Goal: Information Seeking & Learning: Learn about a topic

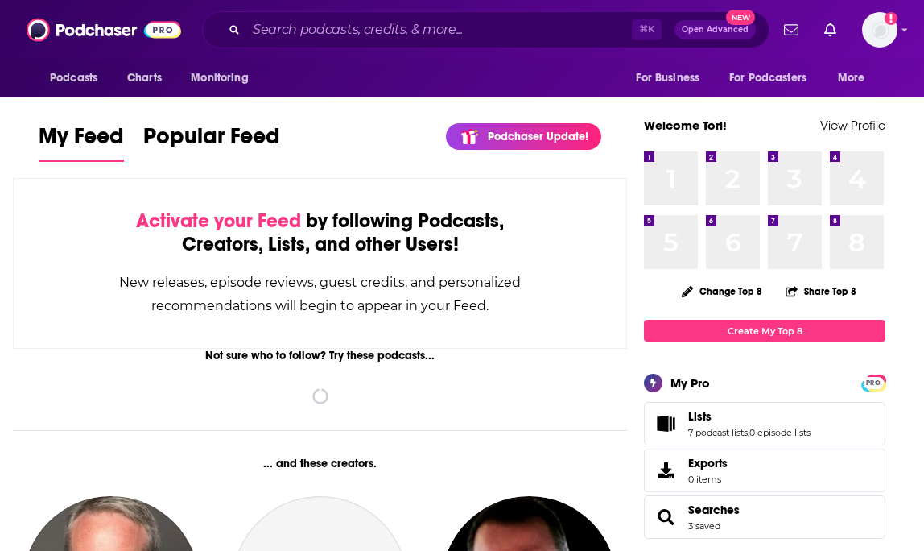
click at [408, 32] on input "Search podcasts, credits, & more..." at bounding box center [439, 30] width 386 height 26
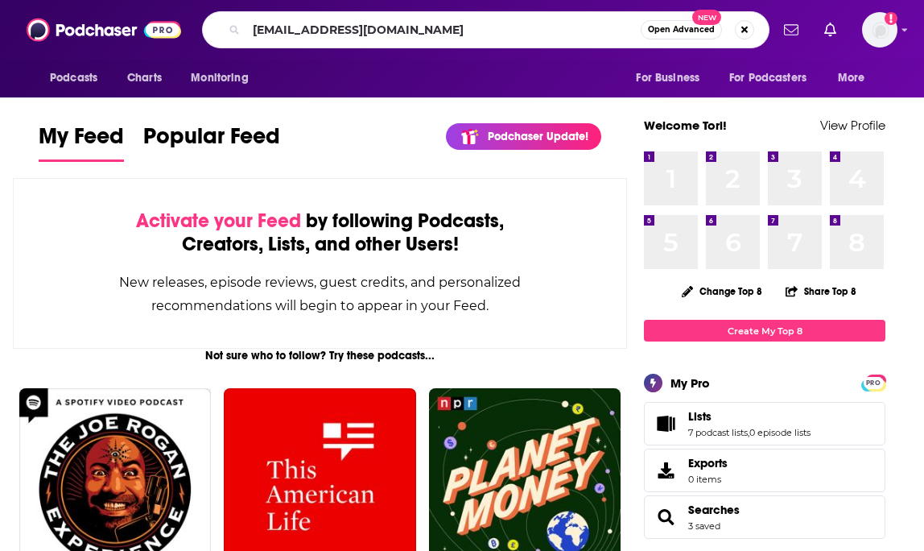
type input "[EMAIL_ADDRESS][DOMAIN_NAME]"
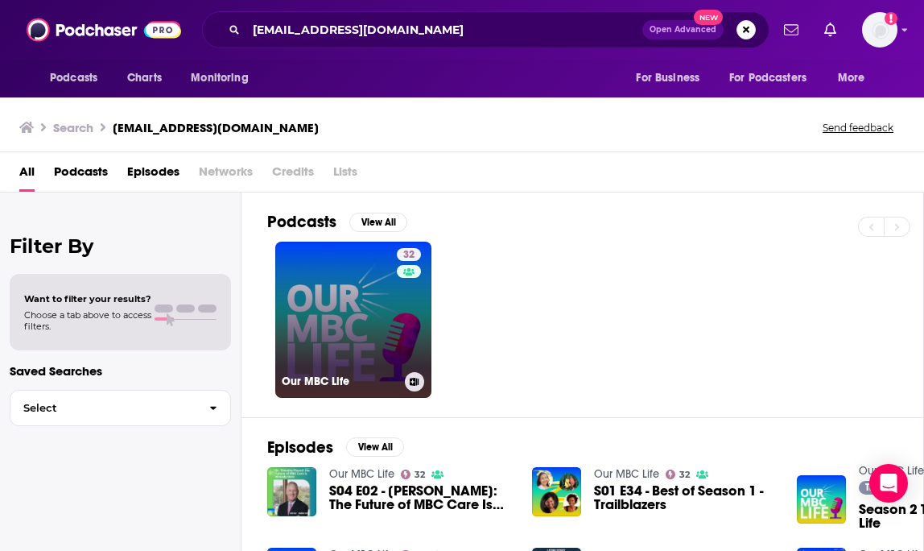
click at [375, 307] on link "32 Our MBC Life" at bounding box center [353, 320] width 156 height 156
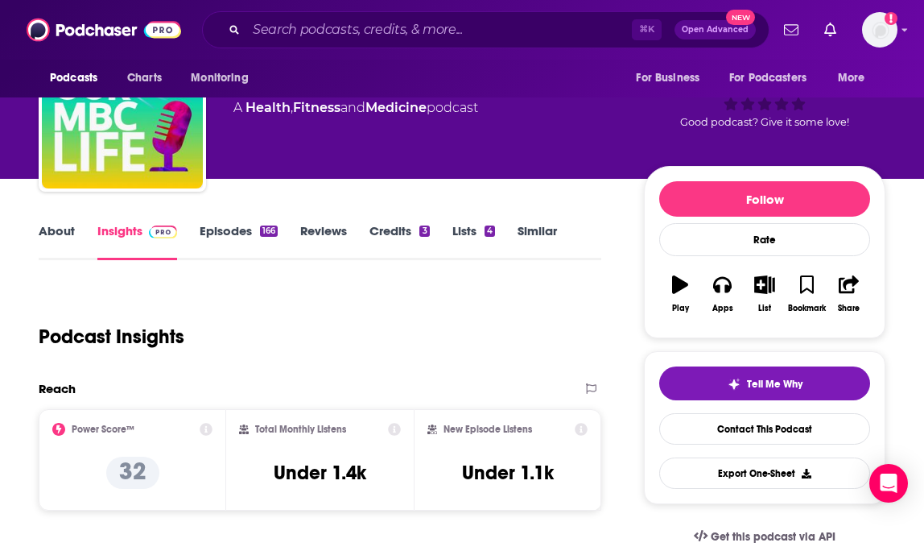
scroll to position [25, 0]
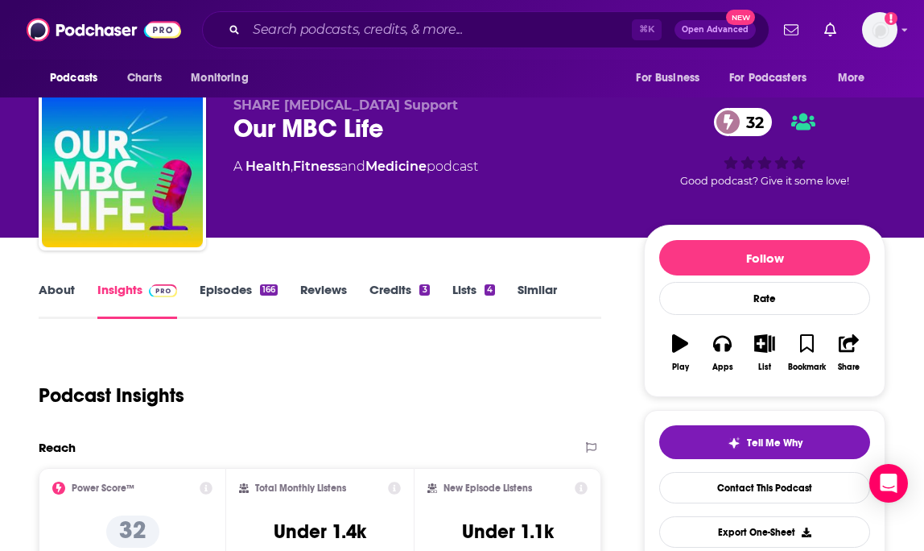
click at [59, 299] on link "About" at bounding box center [57, 300] width 36 height 37
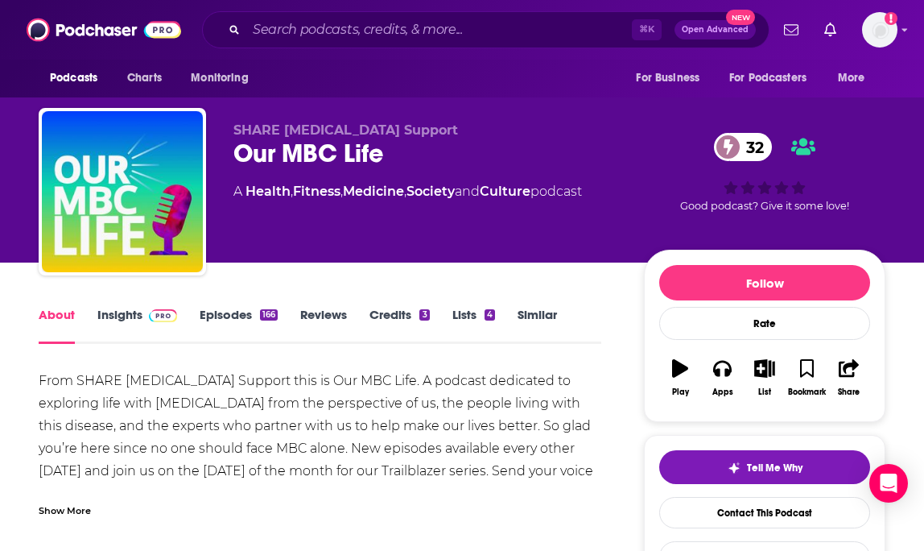
click at [564, 134] on p "SHARE [MEDICAL_DATA] Support" at bounding box center [425, 129] width 385 height 15
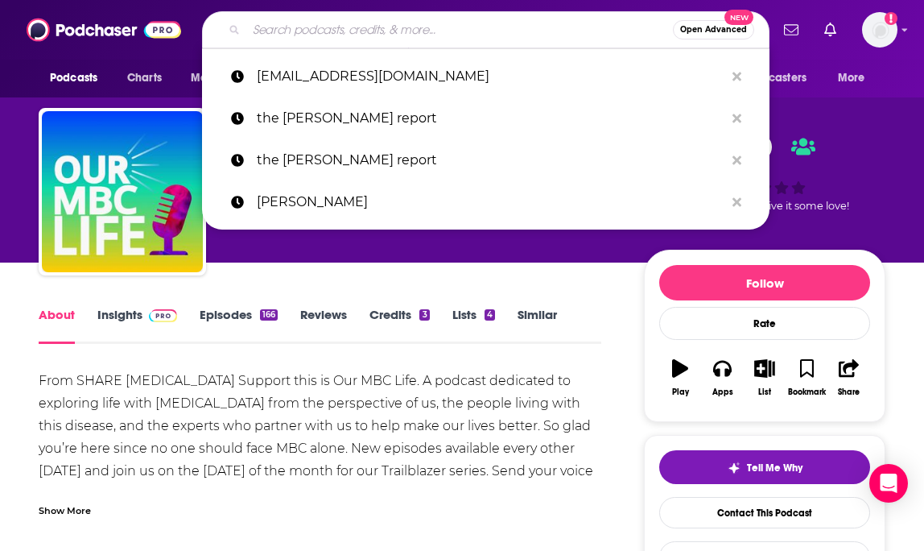
click at [502, 32] on input "Search podcasts, credits, & more..." at bounding box center [459, 30] width 427 height 26
paste input "This Podcast Will Kill You"
type input "This Podcast Will Kill You"
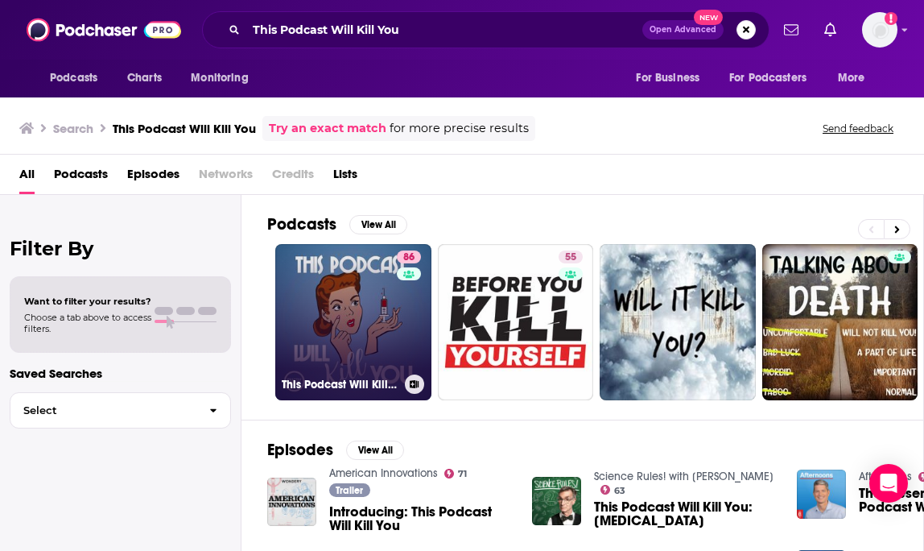
click at [383, 267] on link "86 This Podcast Will Kill You" at bounding box center [353, 322] width 156 height 156
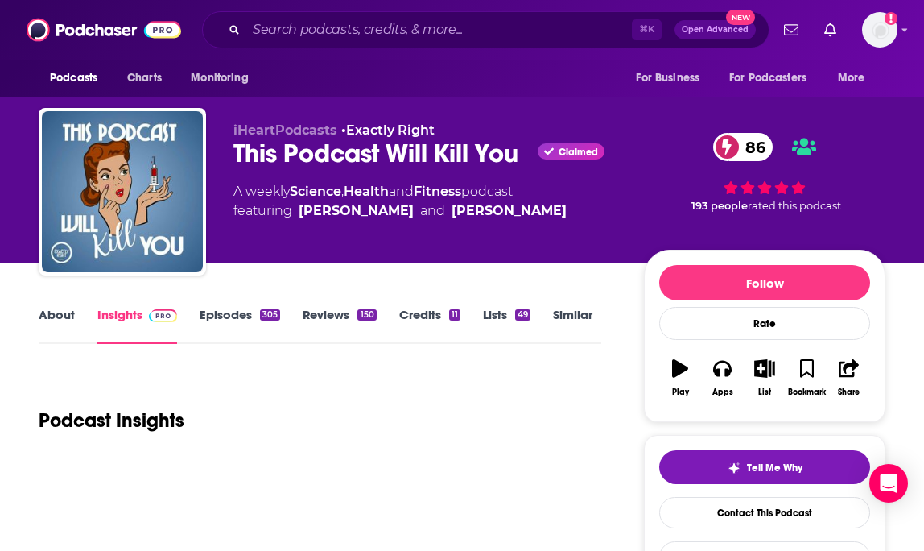
click at [266, 314] on div "305" at bounding box center [270, 314] width 20 height 11
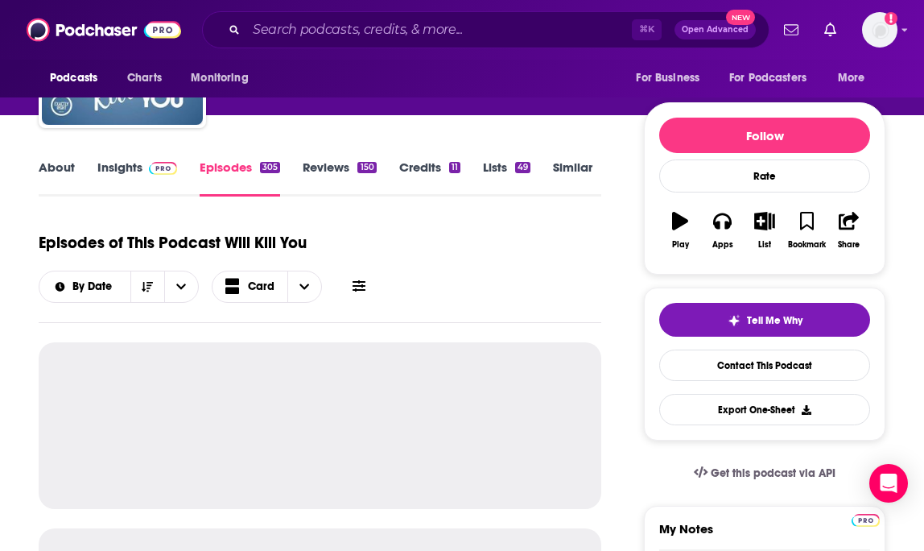
scroll to position [149, 0]
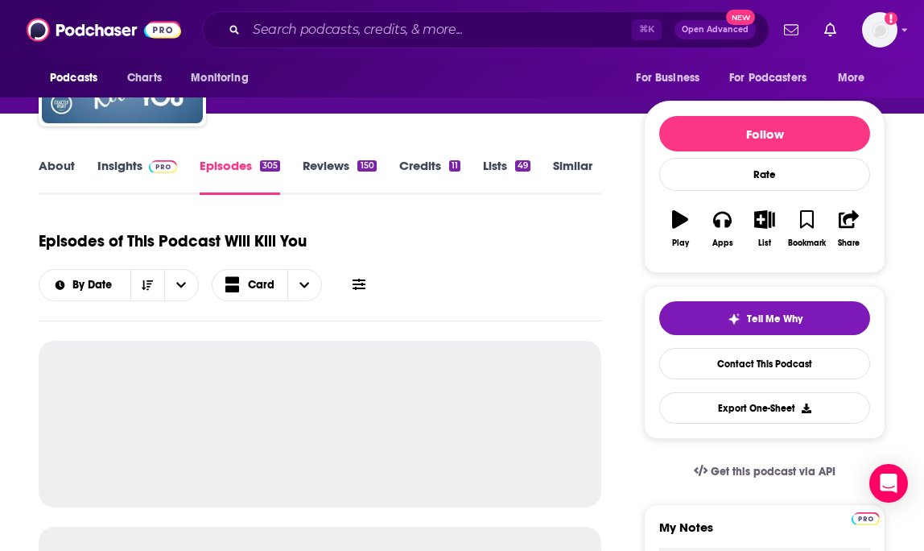
click at [132, 178] on link "Insights" at bounding box center [137, 176] width 80 height 37
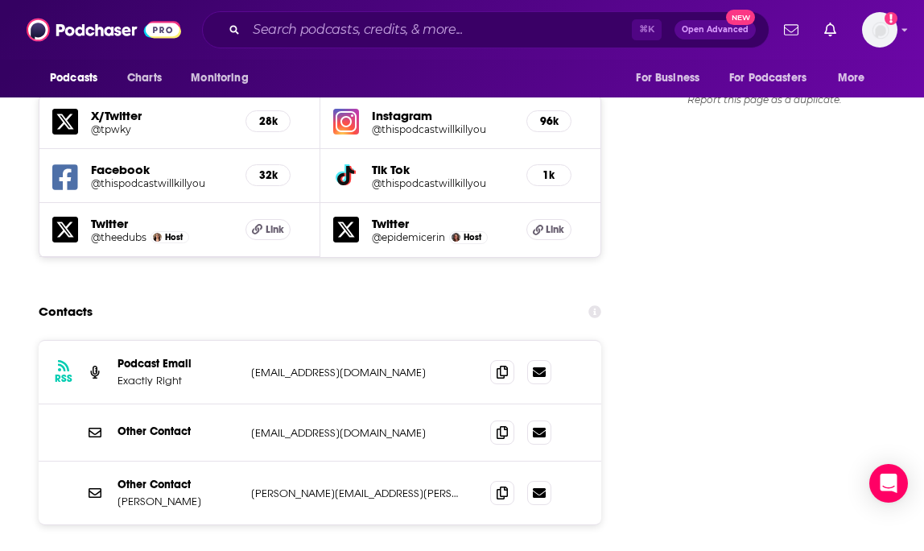
scroll to position [1862, 0]
click at [500, 485] on icon at bounding box center [502, 491] width 11 height 13
click at [475, 25] on input "Search podcasts, credits, & more..." at bounding box center [439, 30] width 386 height 26
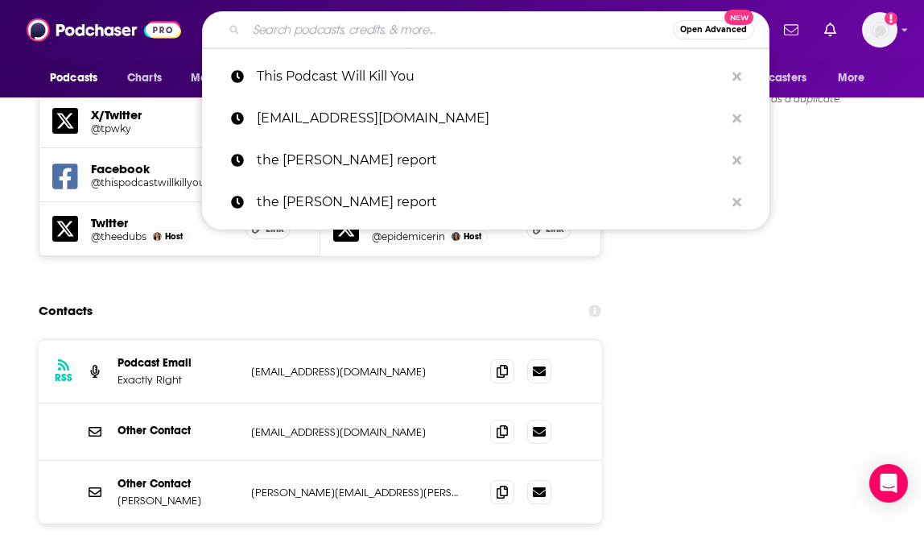
paste input "What The Health"
type input "What The Health"
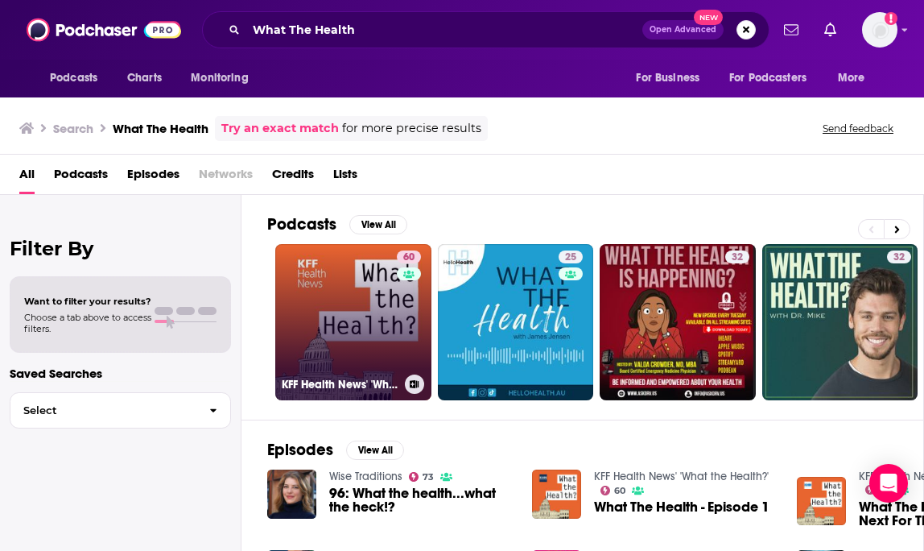
click at [371, 347] on link "60 KFF Health News' 'What the Health?'" at bounding box center [353, 322] width 156 height 156
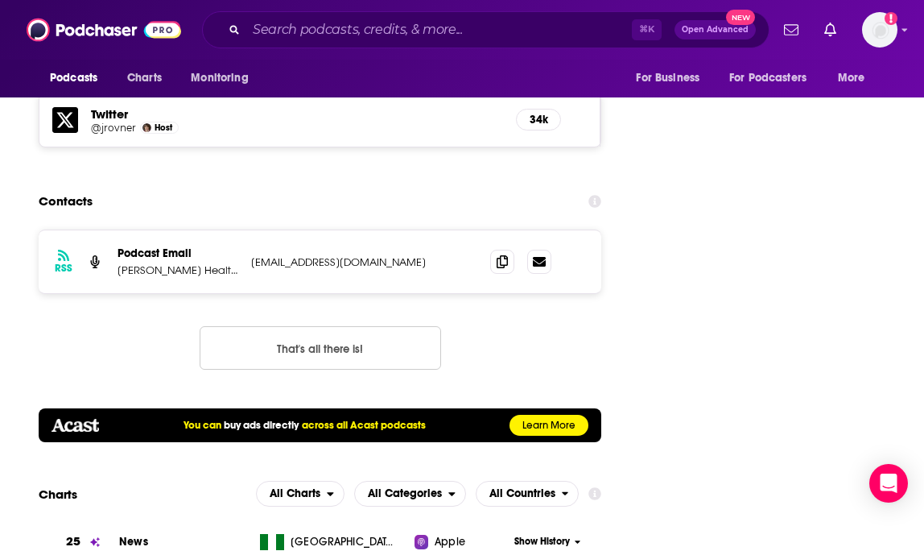
scroll to position [1760, 0]
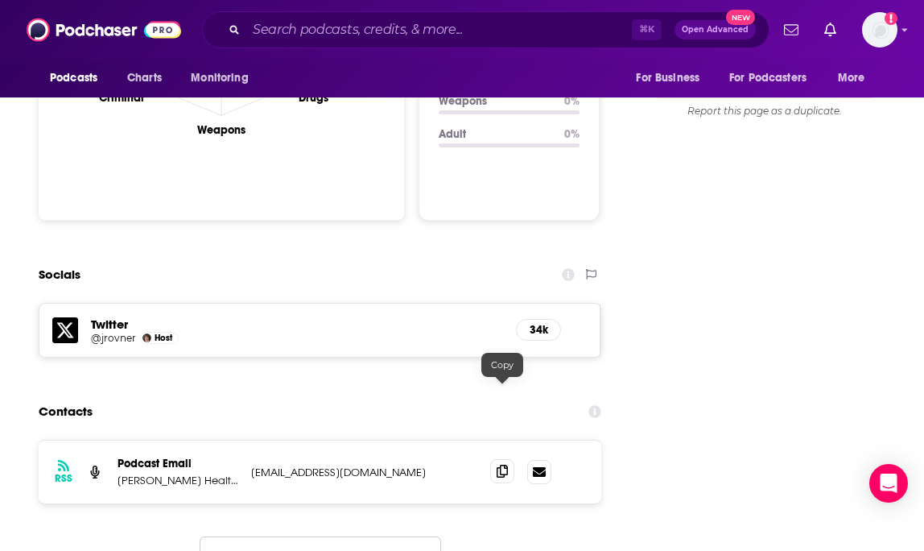
click at [499, 459] on span at bounding box center [502, 471] width 24 height 24
click at [506, 69] on div "Podcasts Charts Monitoring For Business For Podcasters More" at bounding box center [462, 79] width 924 height 38
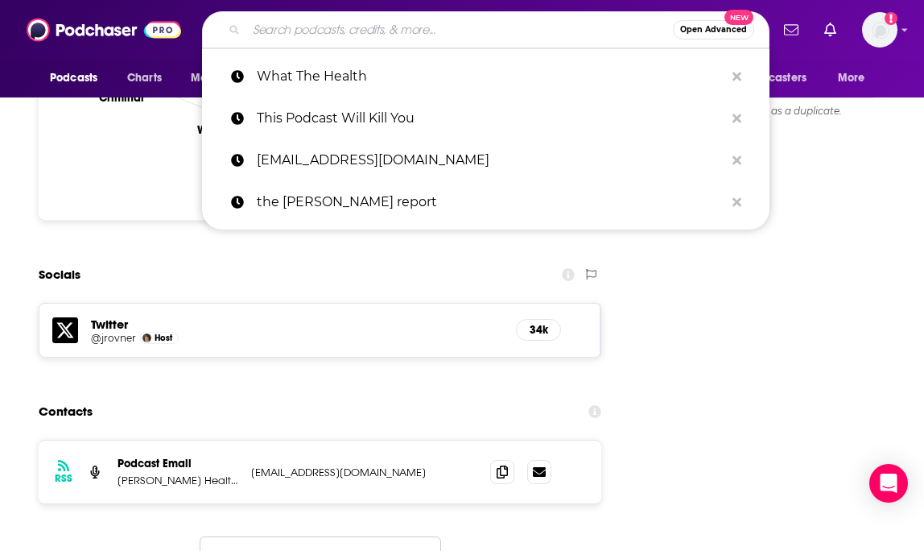
click at [506, 25] on input "Search podcasts, credits, & more..." at bounding box center [459, 30] width 427 height 26
paste input "Health Acsess"
type input "Health Acsess"
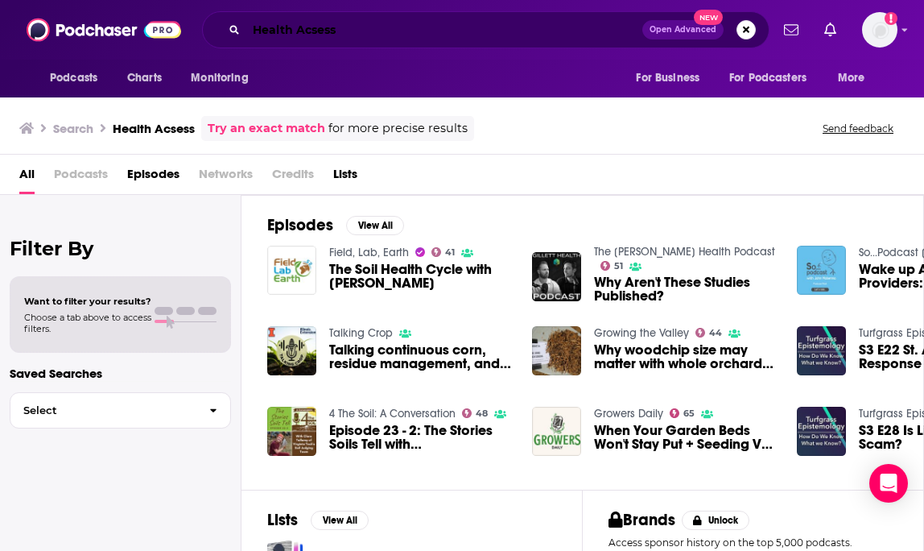
click at [318, 34] on input "Health Acsess" at bounding box center [444, 30] width 396 height 26
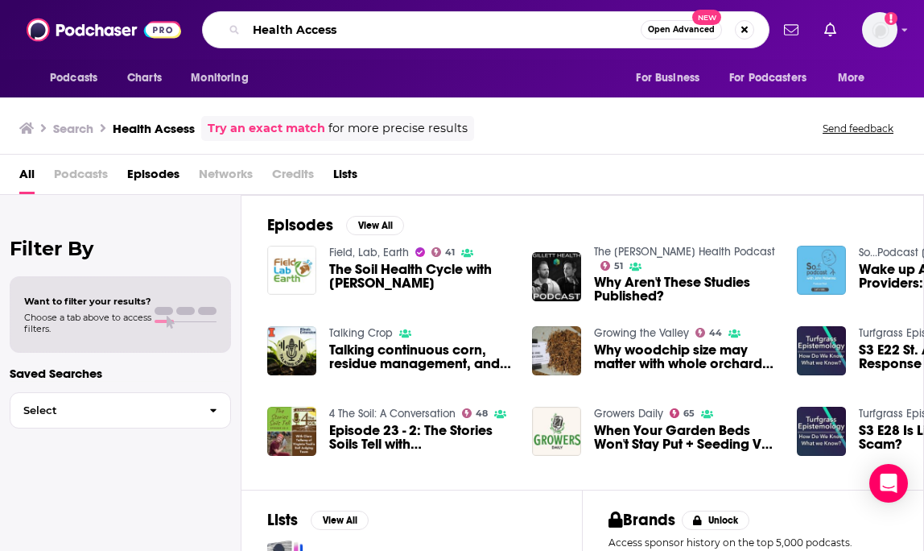
type input "Health Access"
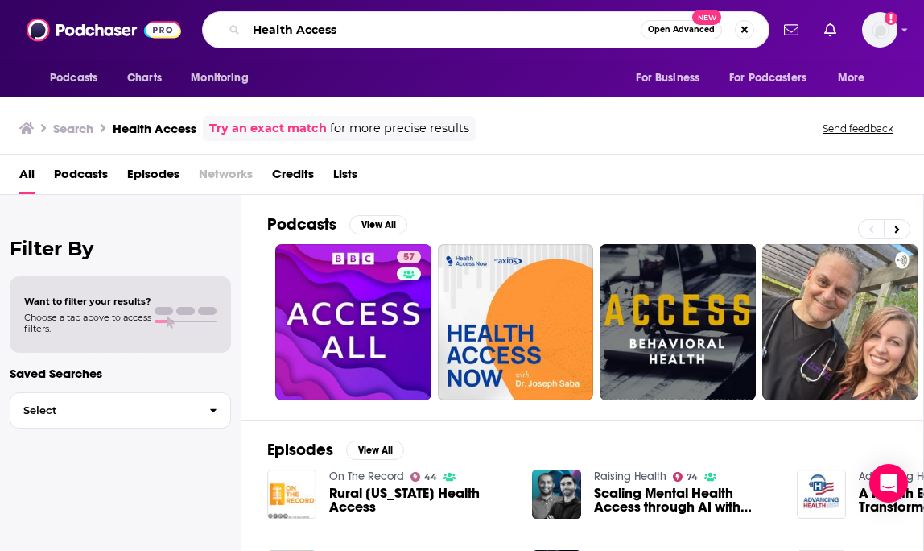
drag, startPoint x: 349, startPoint y: 32, endPoint x: 222, endPoint y: 30, distance: 127.2
click at [222, 30] on div "Health Access Open Advanced New" at bounding box center [486, 29] width 568 height 37
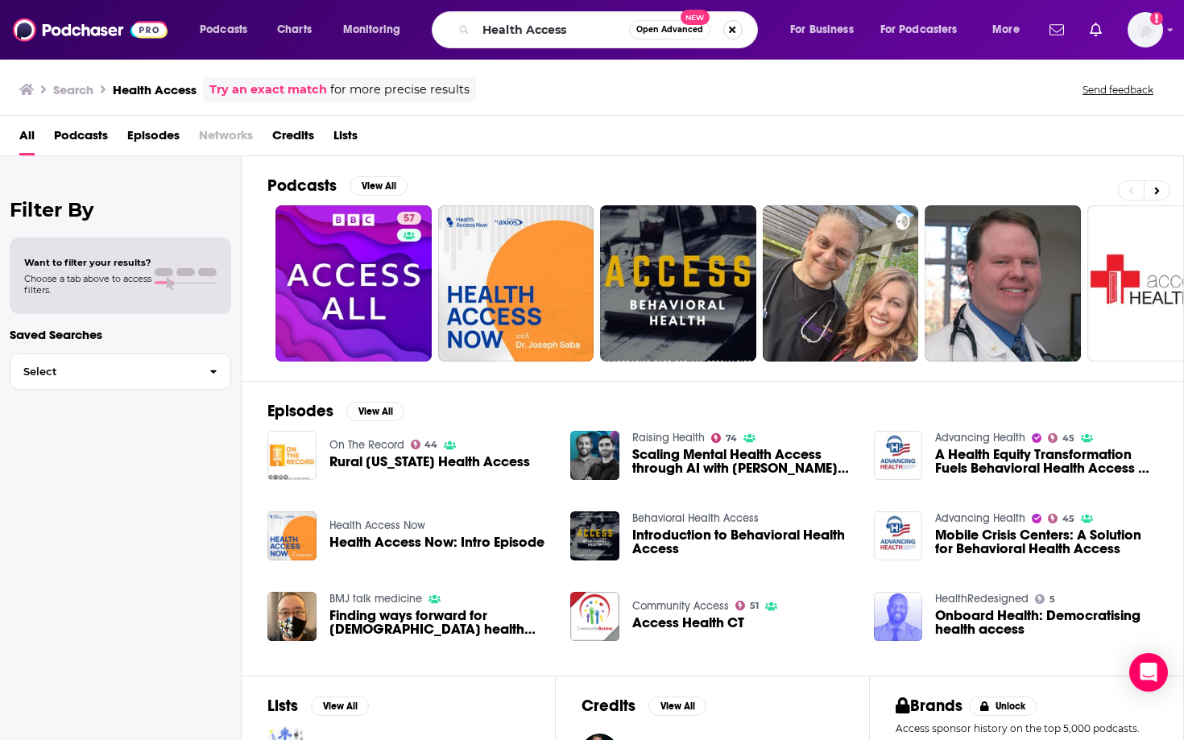
click at [725, 30] on button "Search podcasts, credits, & more..." at bounding box center [732, 29] width 19 height 19
click at [217, 47] on div "Podcasts Charts Monitoring ⌘ K Open Advanced New For Business For Podcasters Mo…" at bounding box center [611, 29] width 846 height 37
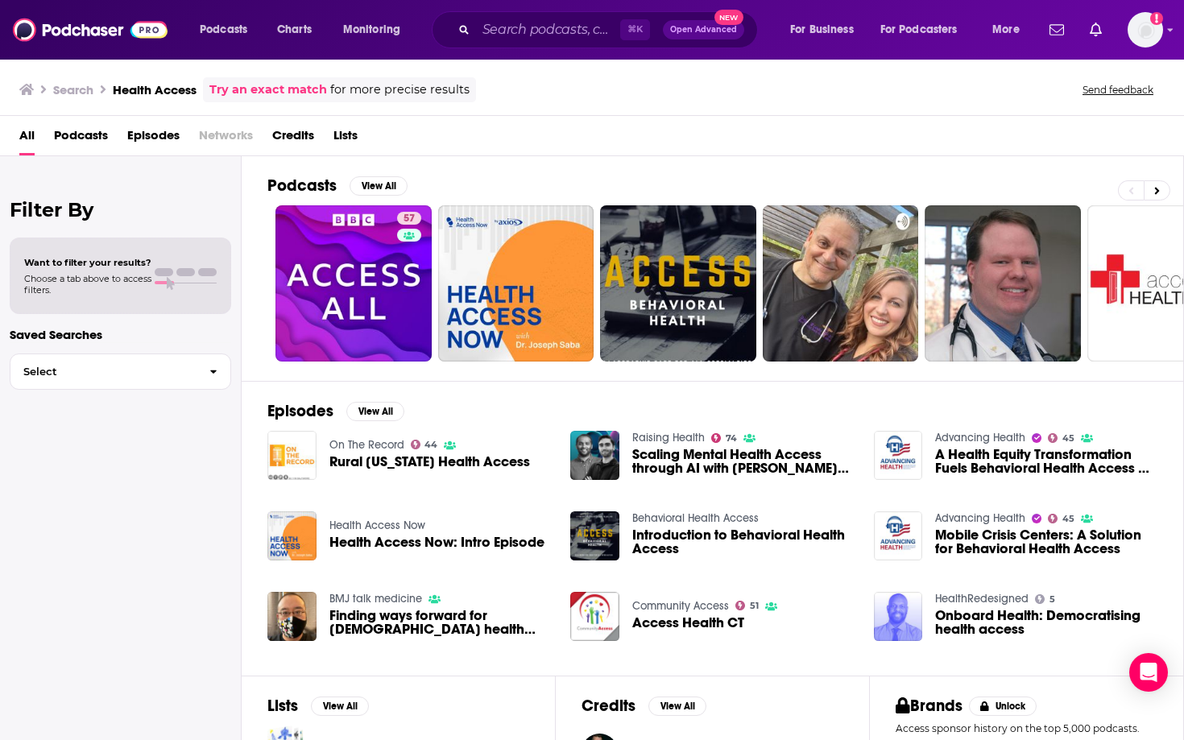
click at [159, 138] on span "Episodes" at bounding box center [153, 138] width 52 height 33
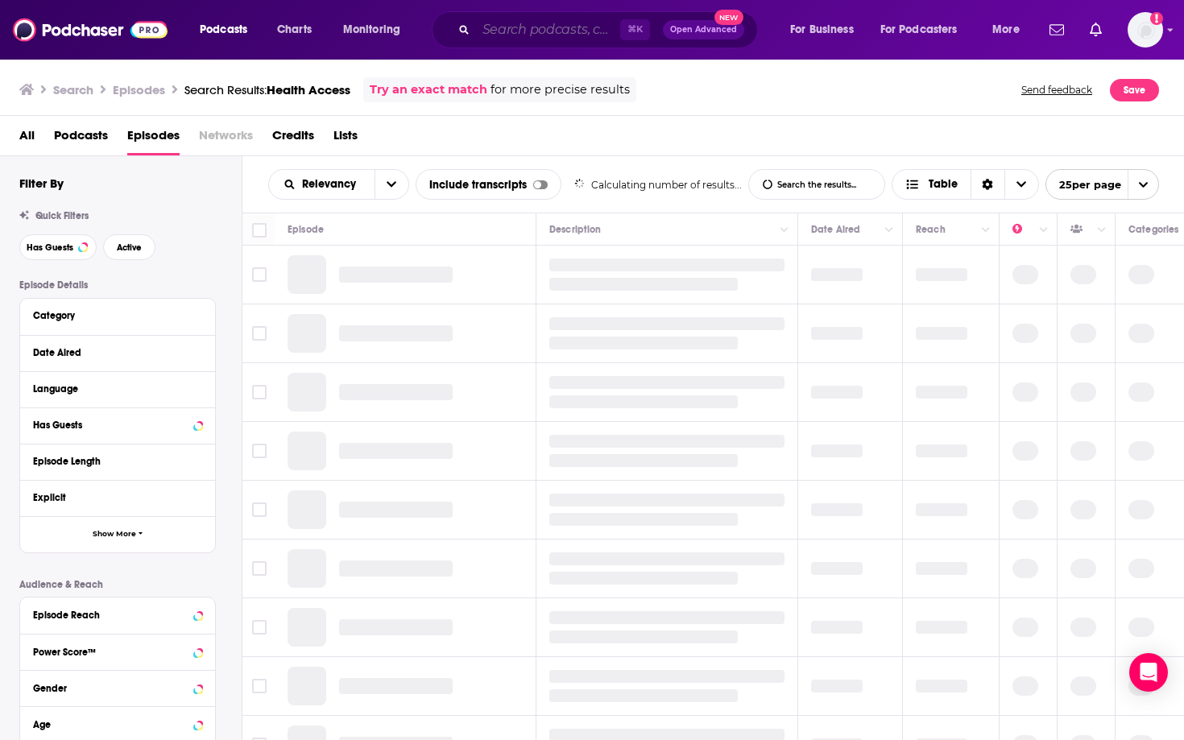
click at [551, 41] on input "Search podcasts, credits, & more..." at bounding box center [548, 30] width 144 height 26
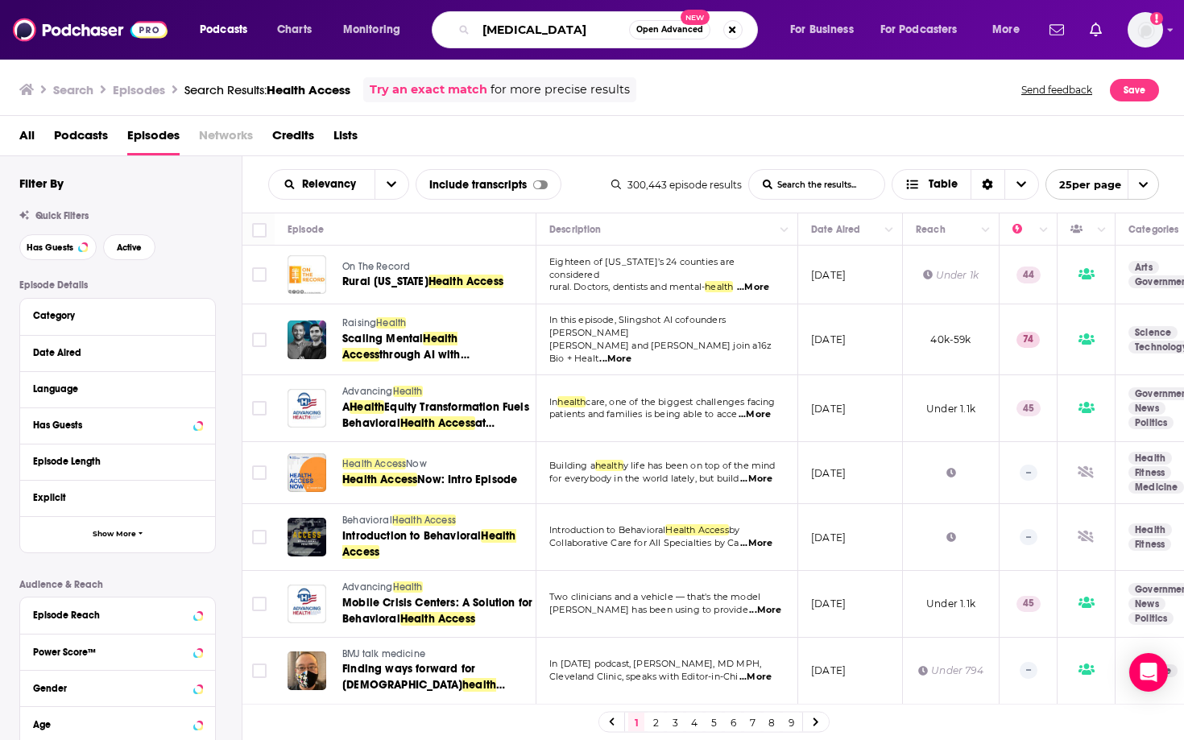
type input "[MEDICAL_DATA]"
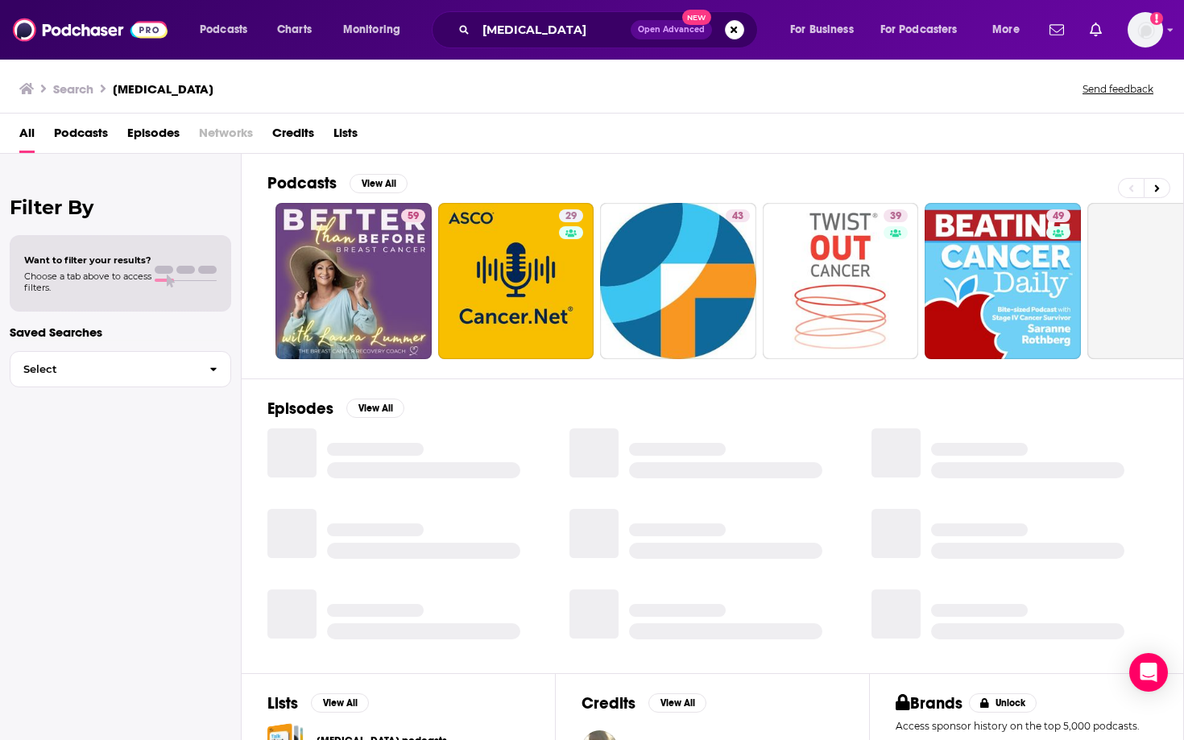
click at [159, 123] on span "Episodes" at bounding box center [153, 136] width 52 height 33
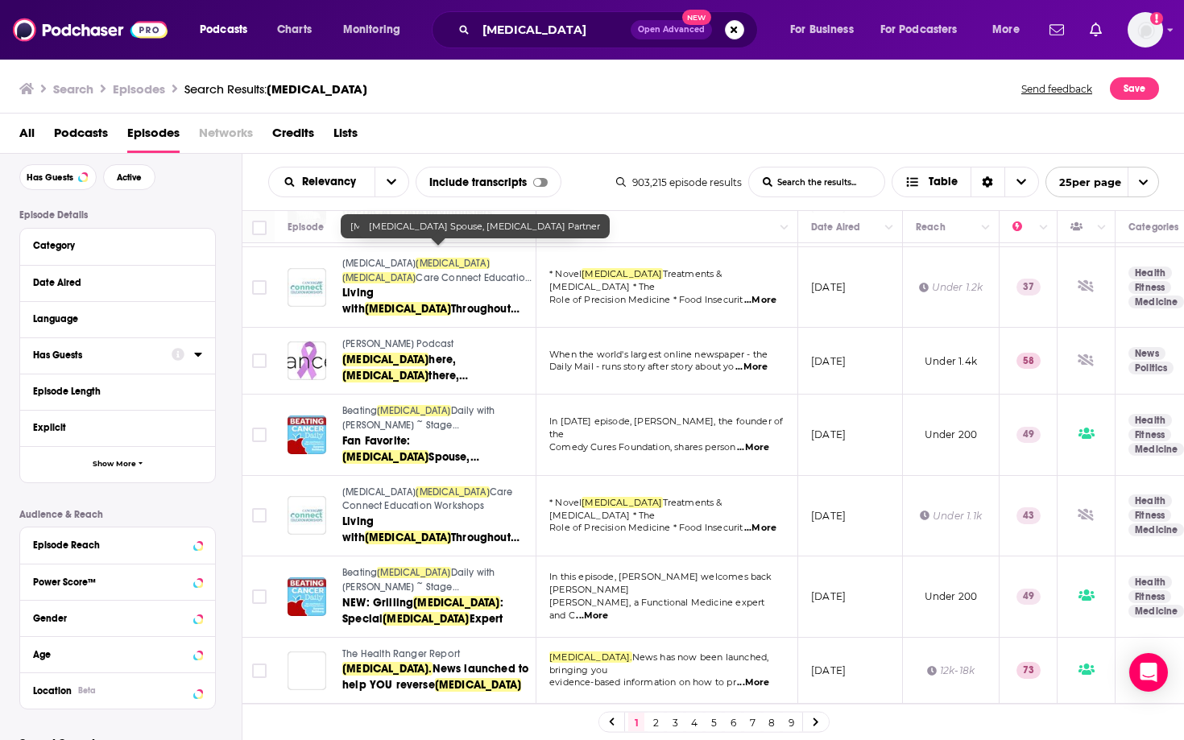
scroll to position [888, 0]
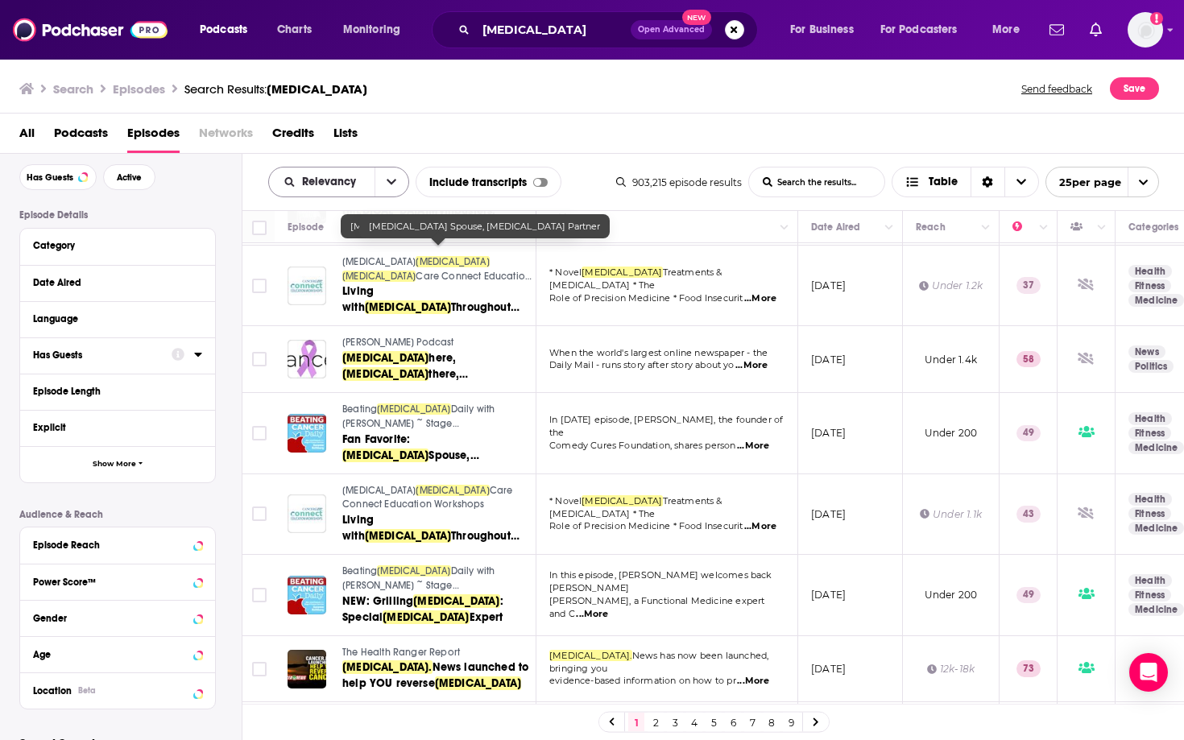
click at [383, 172] on button "open menu" at bounding box center [391, 181] width 34 height 29
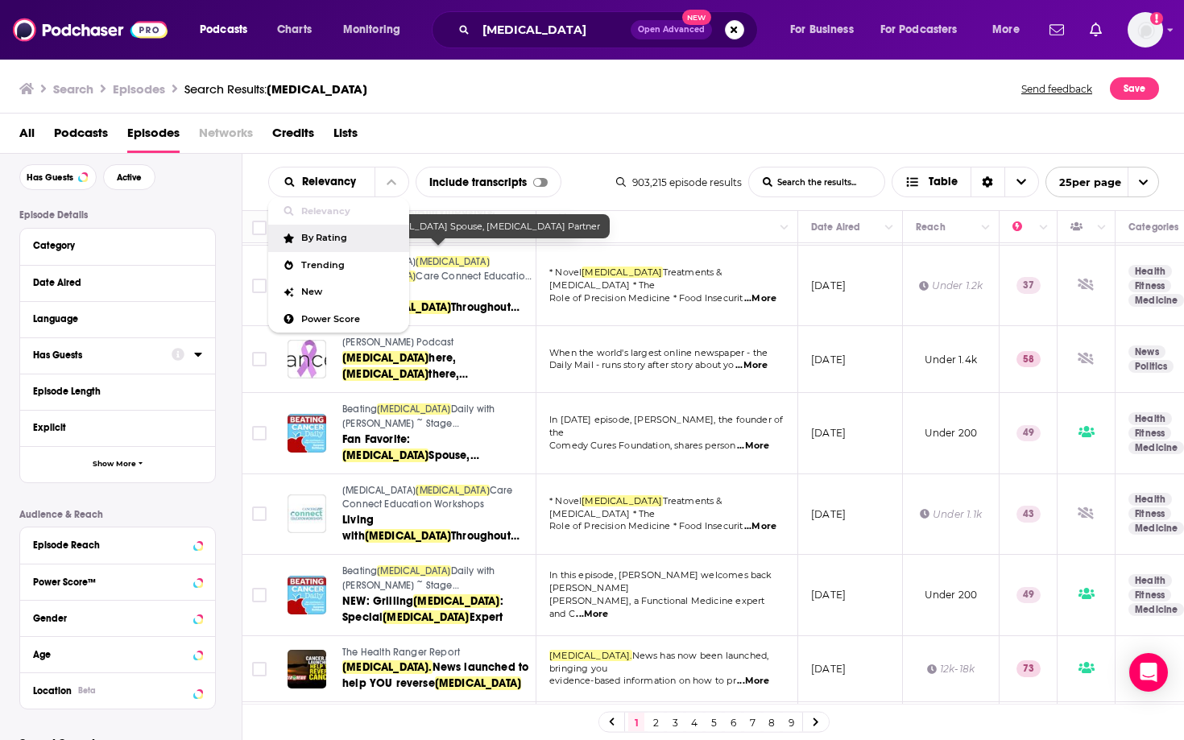
click at [345, 241] on span "By Rating" at bounding box center [348, 237] width 95 height 9
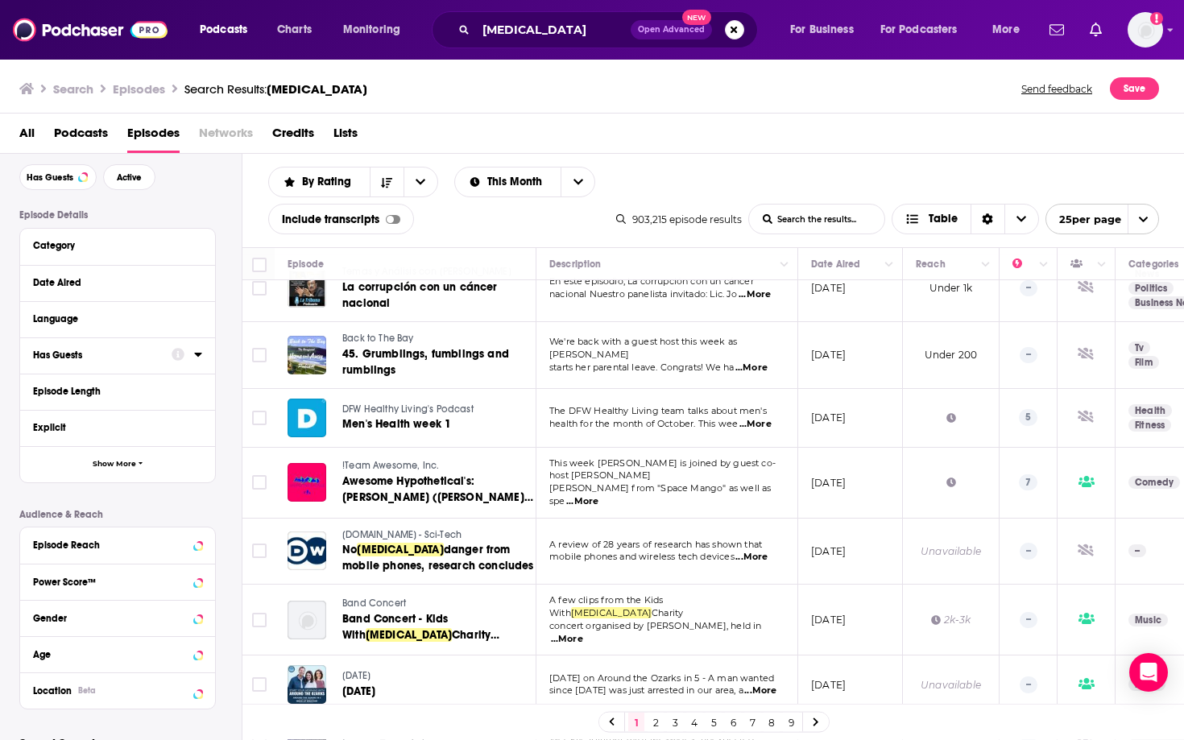
scroll to position [897, 0]
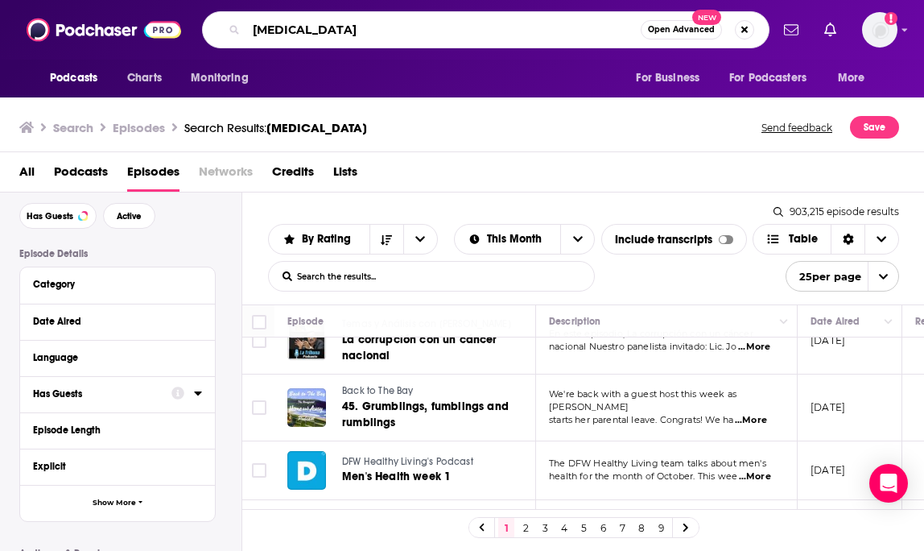
click at [360, 27] on input "[MEDICAL_DATA]" at bounding box center [443, 30] width 395 height 26
drag, startPoint x: 360, startPoint y: 27, endPoint x: 235, endPoint y: 27, distance: 124.8
click at [235, 27] on div "[MEDICAL_DATA] Open Advanced New" at bounding box center [486, 29] width 568 height 37
type input "[DATE], explained"
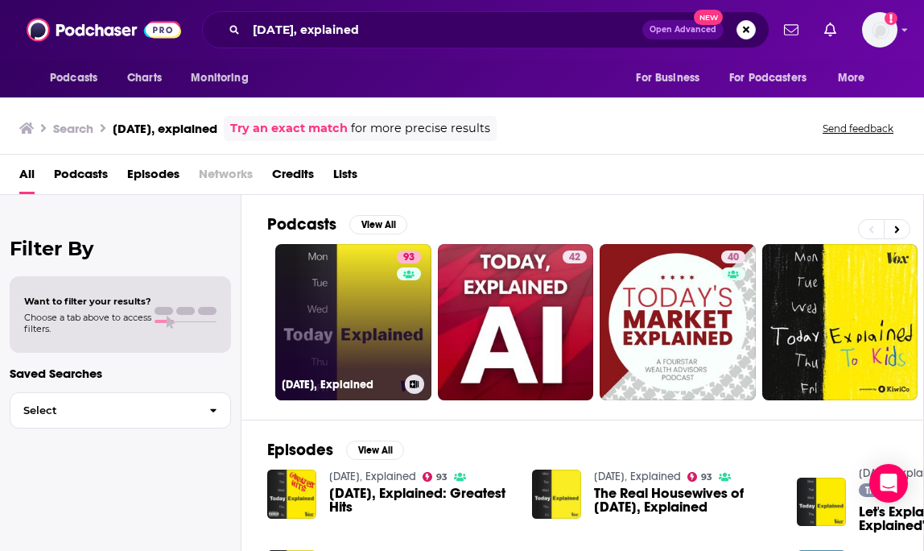
click at [296, 318] on link "93 [DATE], Explained" at bounding box center [353, 322] width 156 height 156
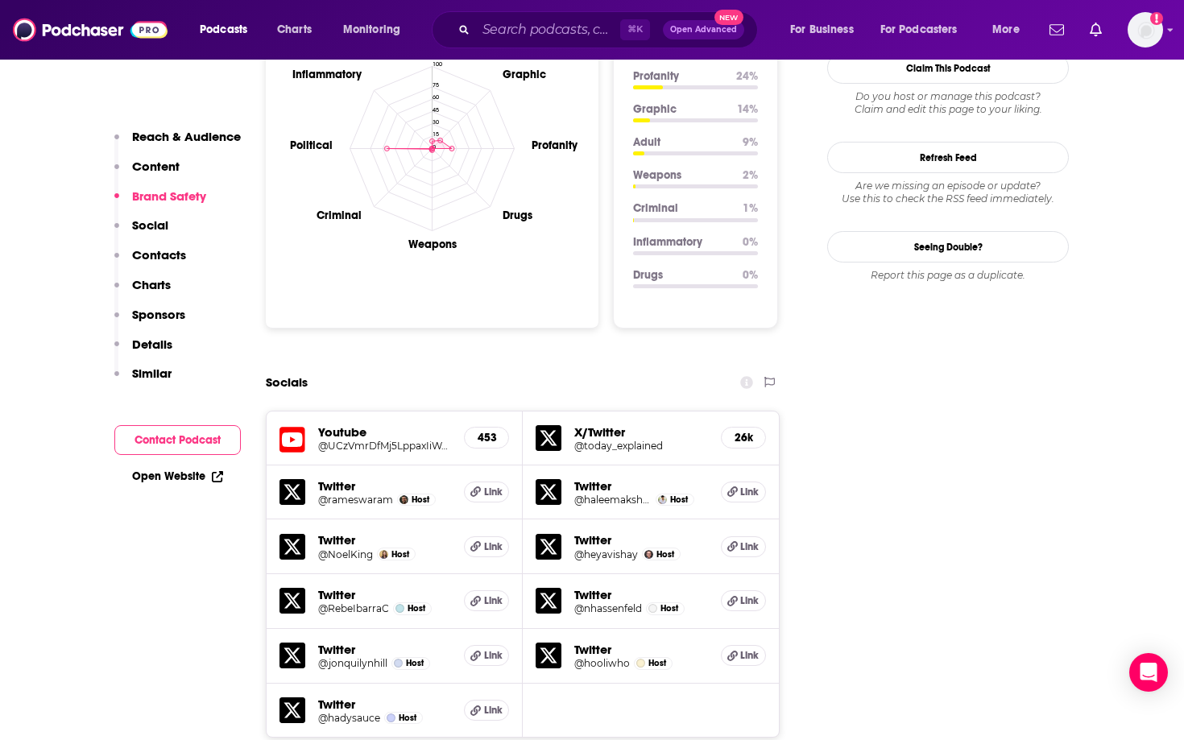
scroll to position [1887, 0]
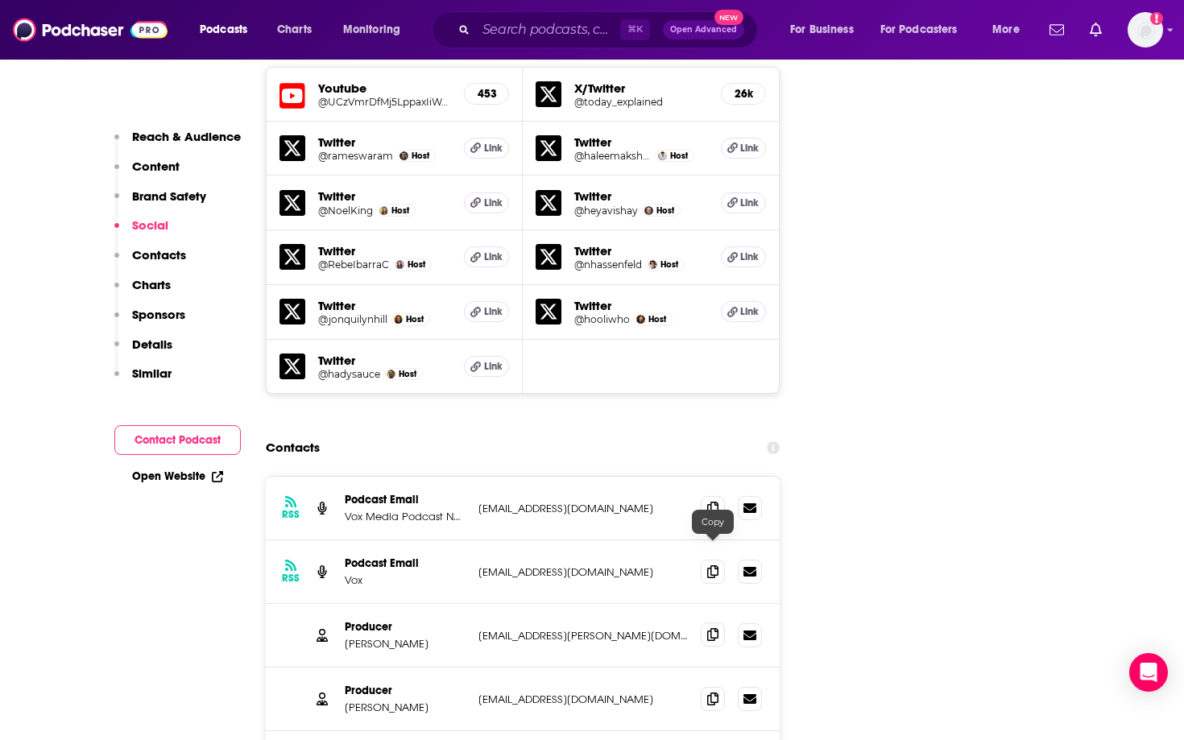
click at [707, 550] on icon at bounding box center [712, 634] width 11 height 13
click at [713, 550] on icon at bounding box center [712, 698] width 11 height 13
click at [701, 550] on span at bounding box center [712, 571] width 24 height 24
